Goal: Task Accomplishment & Management: Manage account settings

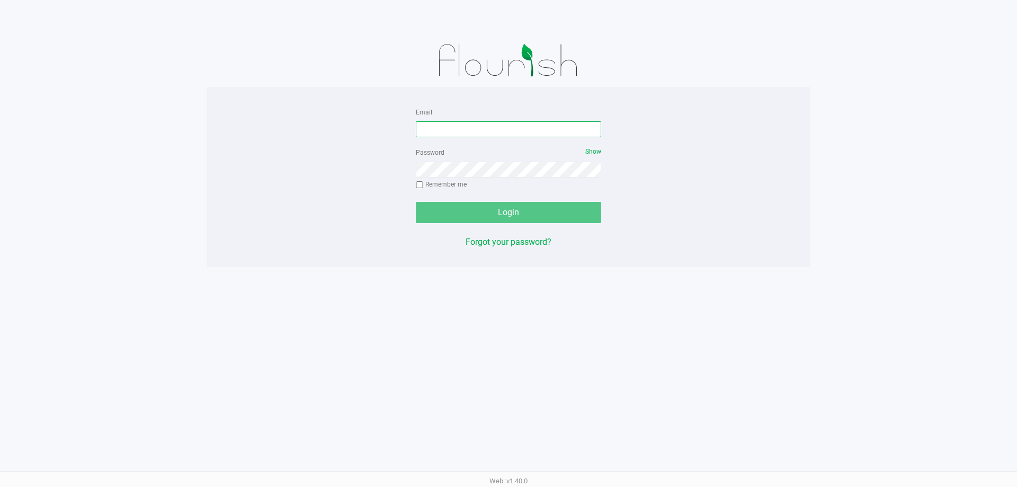
click at [457, 133] on input "Email" at bounding box center [508, 129] width 185 height 16
type input "[EMAIL_ADDRESS][DOMAIN_NAME]"
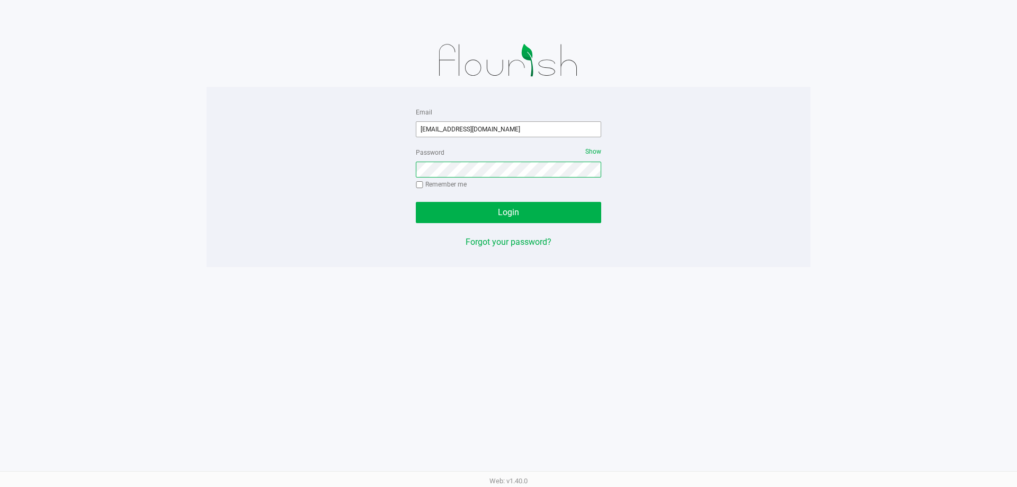
click at [416, 202] on button "Login" at bounding box center [508, 212] width 185 height 21
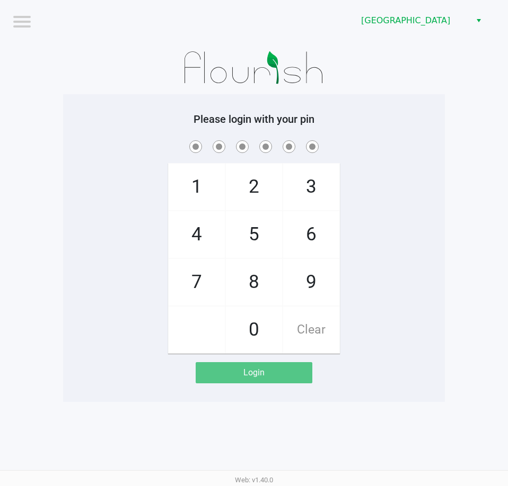
click at [467, 156] on app-pos-login-wrapper "Logout [GEOGRAPHIC_DATA] WC Please login with your pin 1 4 7 2 5 8 0 3 6 9 Clea…" at bounding box center [254, 201] width 508 height 402
drag, startPoint x: 192, startPoint y: 189, endPoint x: 221, endPoint y: 182, distance: 30.6
click at [200, 189] on span "1" at bounding box center [196, 187] width 56 height 47
checkbox input "true"
click at [253, 180] on span "2" at bounding box center [254, 187] width 56 height 47
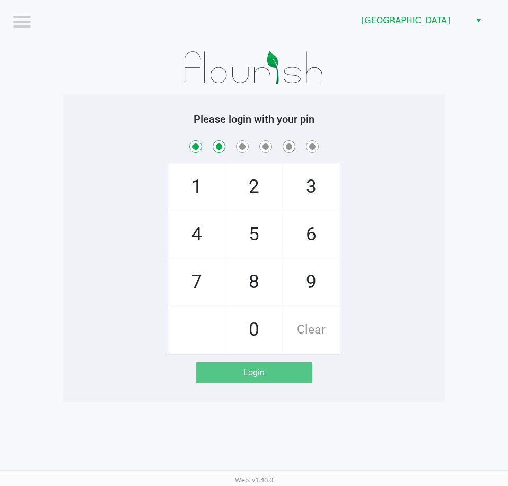
checkbox input "true"
drag, startPoint x: 263, startPoint y: 285, endPoint x: 218, endPoint y: 279, distance: 46.0
click at [255, 280] on span "8" at bounding box center [254, 282] width 56 height 47
checkbox input "true"
drag, startPoint x: 191, startPoint y: 275, endPoint x: 214, endPoint y: 271, distance: 23.2
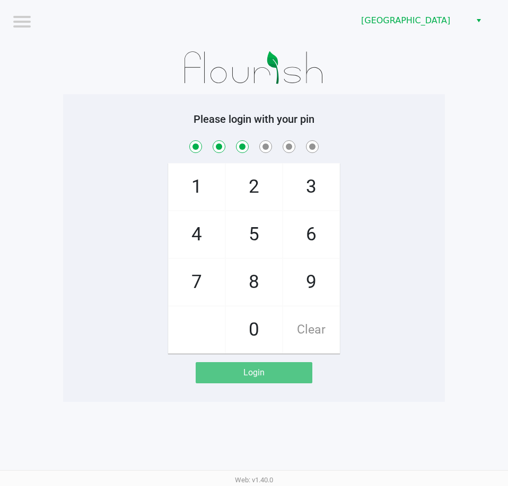
click at [206, 273] on span "7" at bounding box center [196, 282] width 56 height 47
checkbox input "true"
drag, startPoint x: 236, startPoint y: 241, endPoint x: 268, endPoint y: 268, distance: 41.0
click at [240, 241] on span "5" at bounding box center [254, 234] width 56 height 47
checkbox input "true"
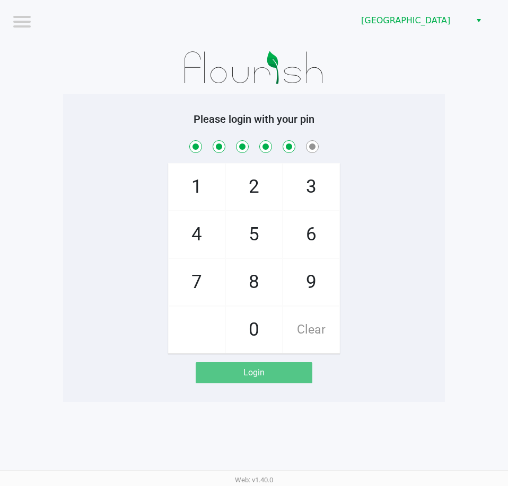
click at [309, 281] on span "9" at bounding box center [311, 282] width 56 height 47
checkbox input "true"
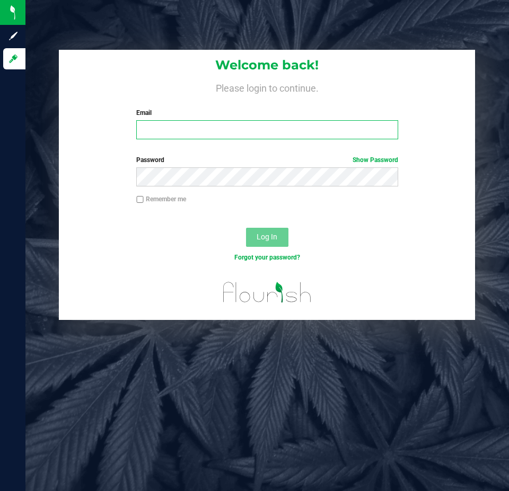
click at [227, 127] on input "Email" at bounding box center [266, 129] width 261 height 19
type input "tmassanka@liveparallel.com"
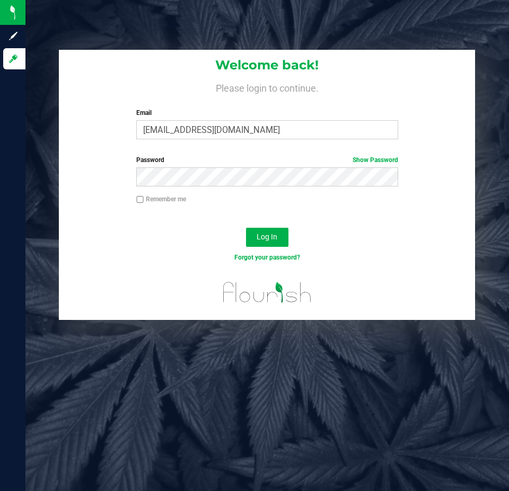
drag, startPoint x: 149, startPoint y: 268, endPoint x: 212, endPoint y: 266, distance: 63.1
click at [188, 268] on div "Forgot your password?" at bounding box center [267, 265] width 416 height 15
click at [283, 237] on button "Log In" at bounding box center [267, 237] width 42 height 19
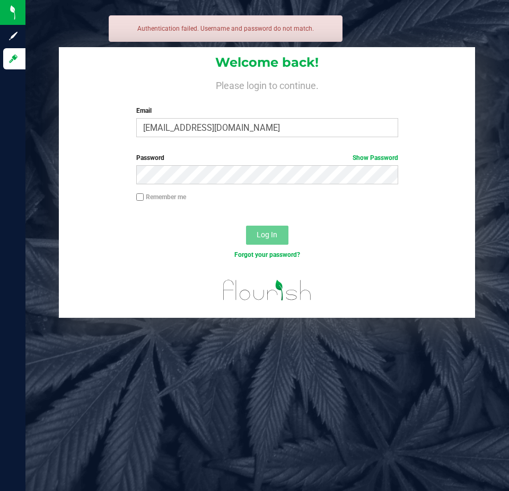
drag, startPoint x: 300, startPoint y: 157, endPoint x: 300, endPoint y: 164, distance: 6.4
click at [300, 161] on label "Password Show Password" at bounding box center [266, 158] width 261 height 10
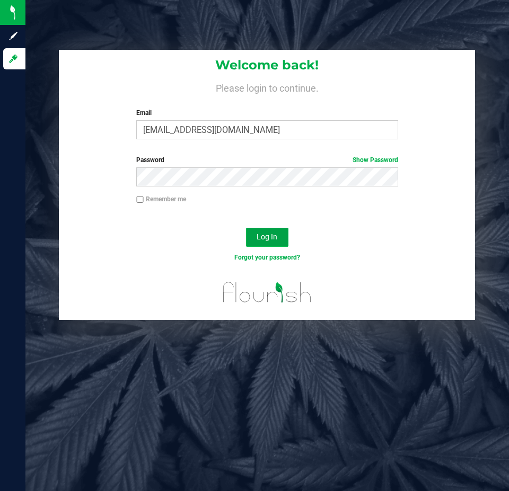
click at [286, 242] on button "Log In" at bounding box center [267, 237] width 42 height 19
